Goal: Task Accomplishment & Management: Manage account settings

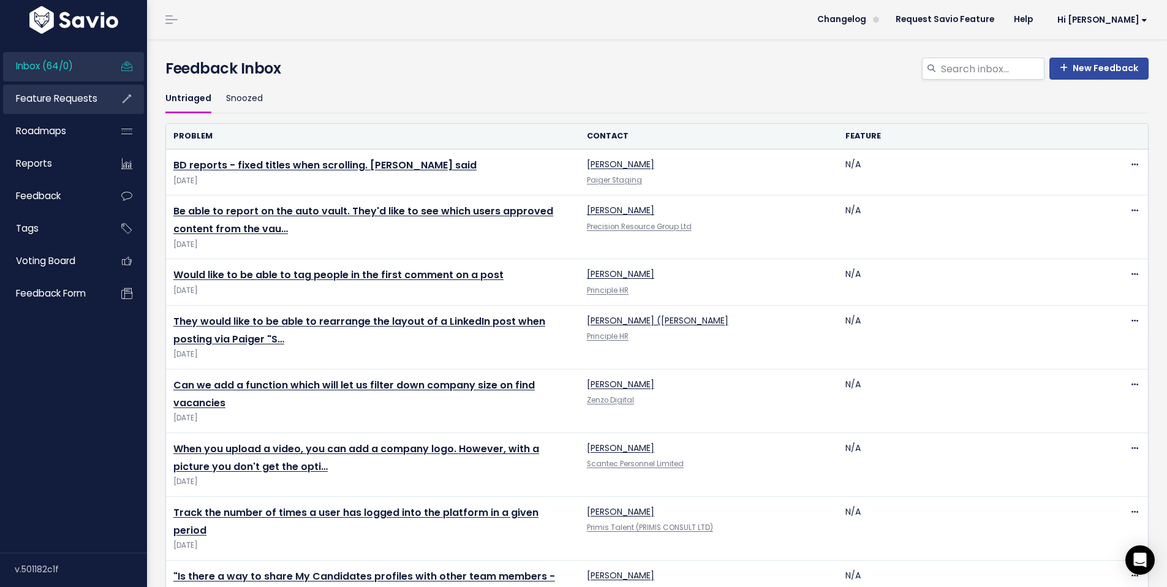
click at [31, 97] on span "Feature Requests" at bounding box center [56, 98] width 81 height 13
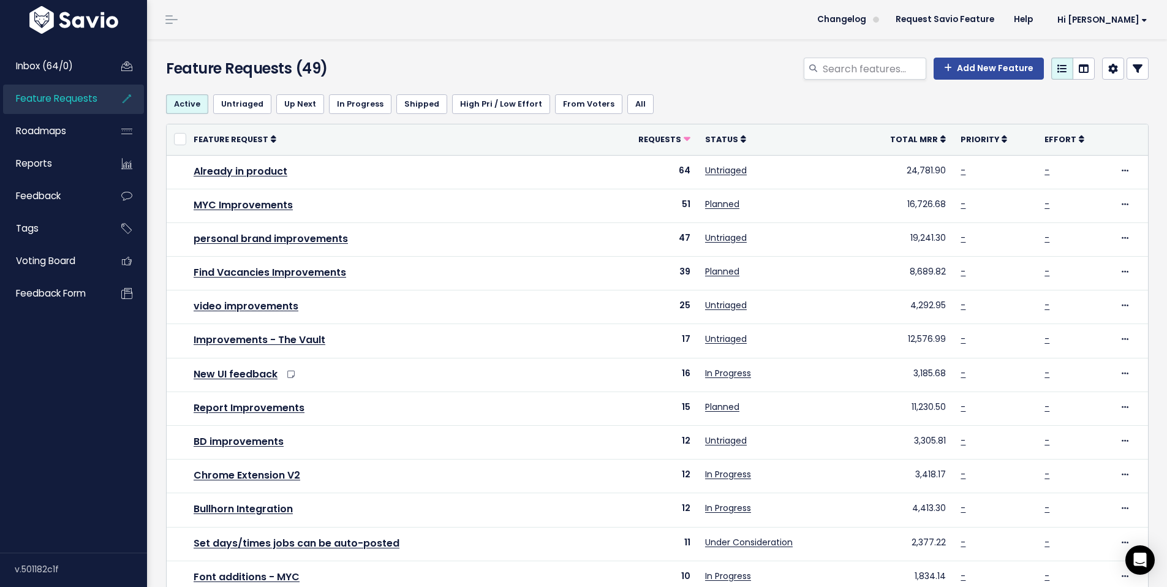
scroll to position [171, 0]
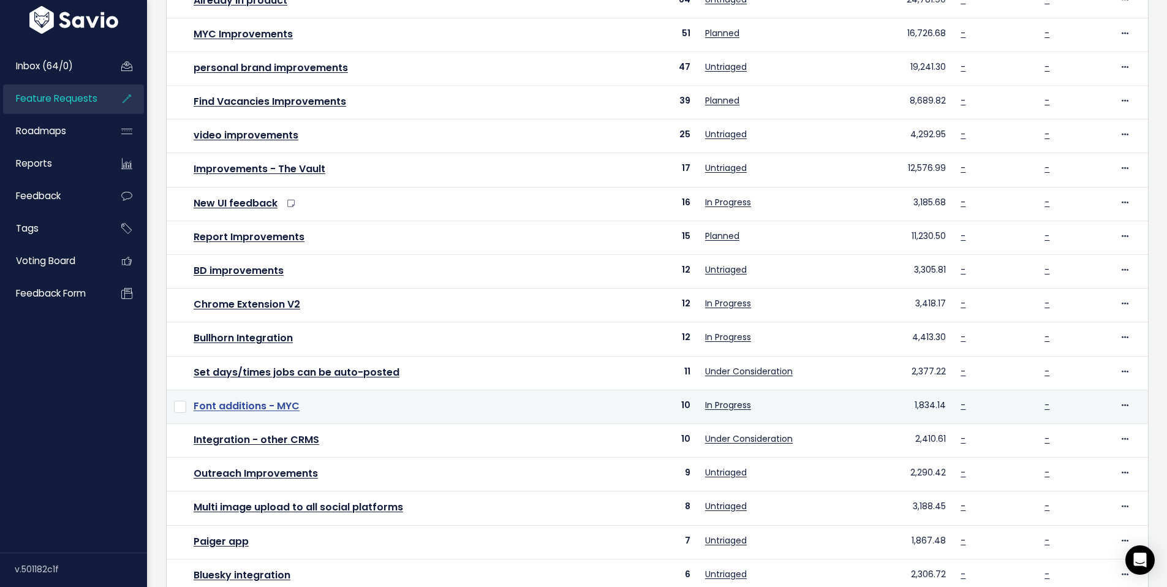
click at [222, 405] on link "Font additions - MYC" at bounding box center [247, 406] width 106 height 14
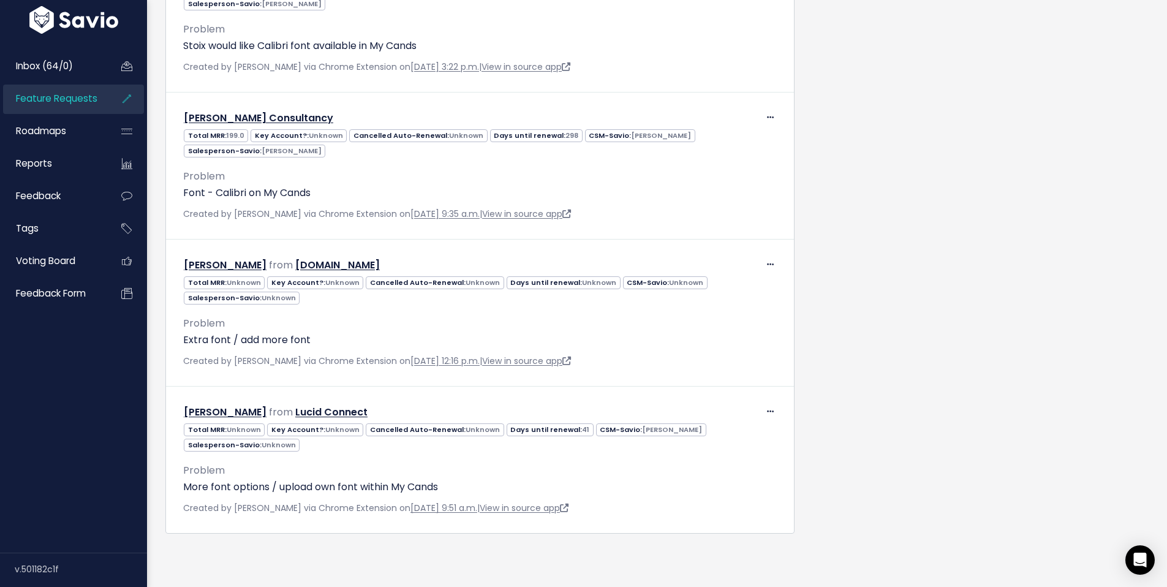
scroll to position [1712, 0]
